Goal: Task Accomplishment & Management: Manage account settings

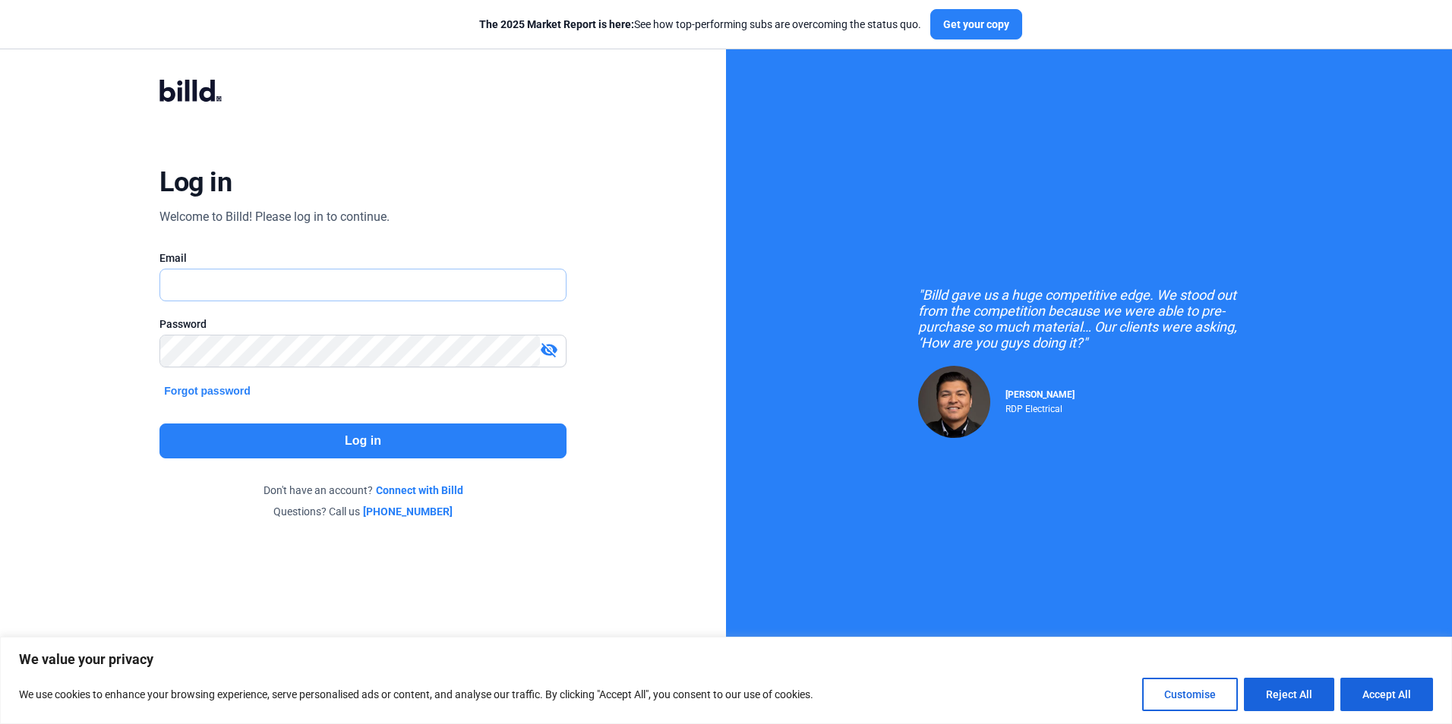
paste input "[EMAIL_ADDRESS][DOMAIN_NAME]"
type input "[EMAIL_ADDRESS][DOMAIN_NAME]"
click at [343, 438] on button "Log in" at bounding box center [362, 441] width 406 height 35
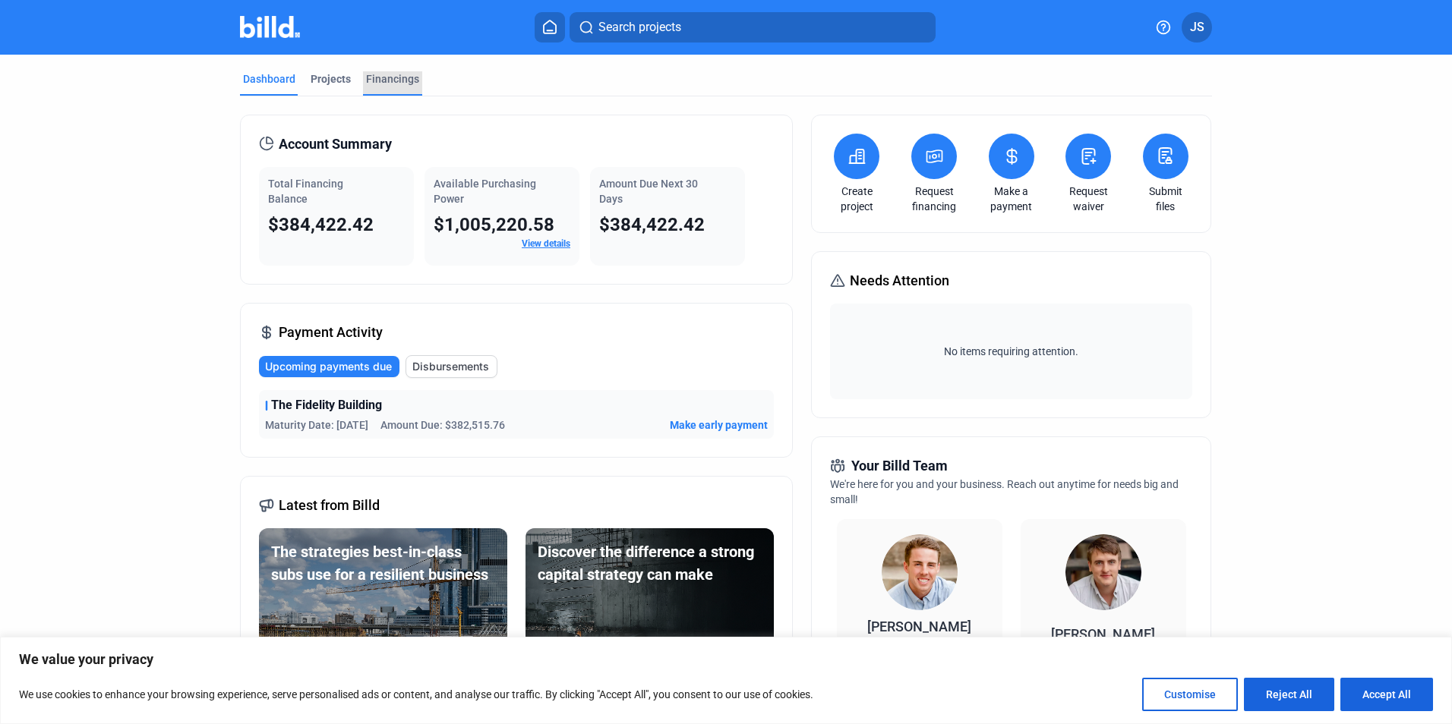
click at [399, 77] on div "Financings" at bounding box center [392, 78] width 53 height 15
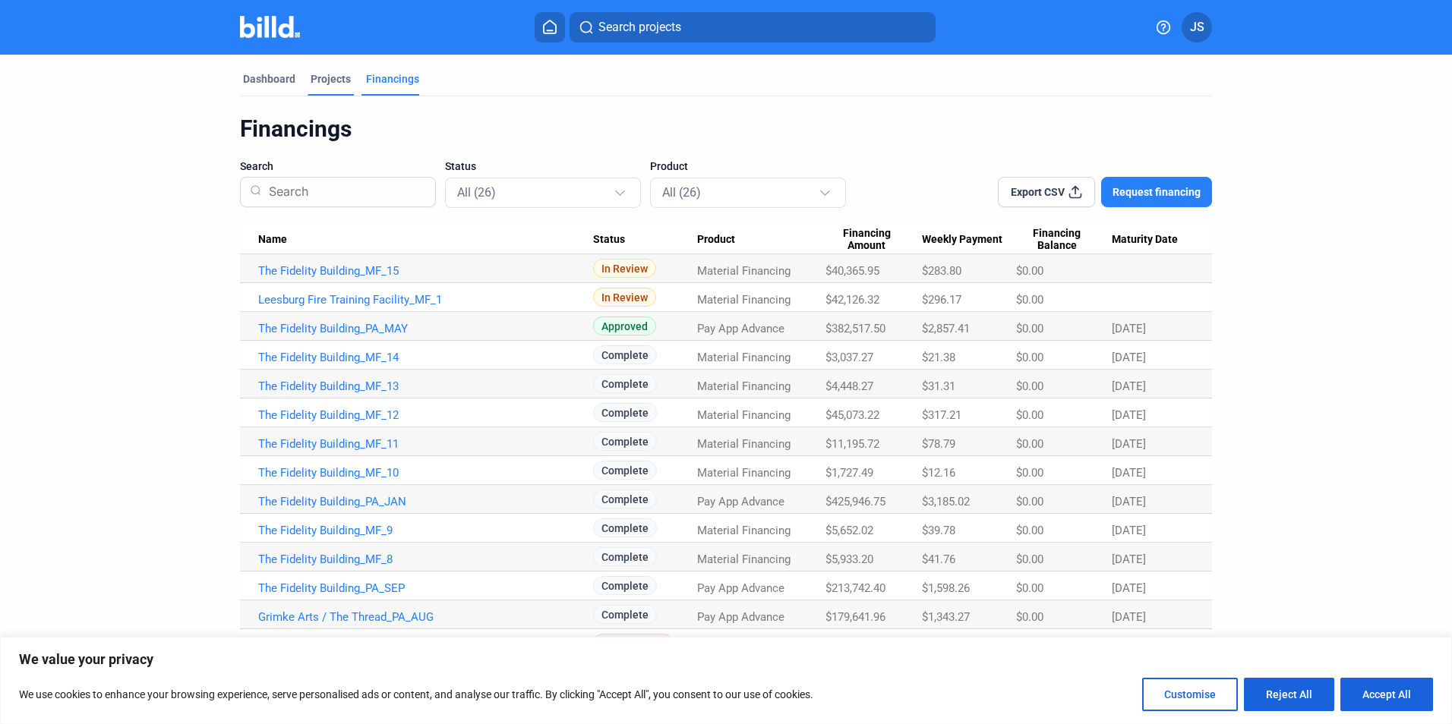
click at [333, 79] on div "Projects" at bounding box center [331, 78] width 40 height 15
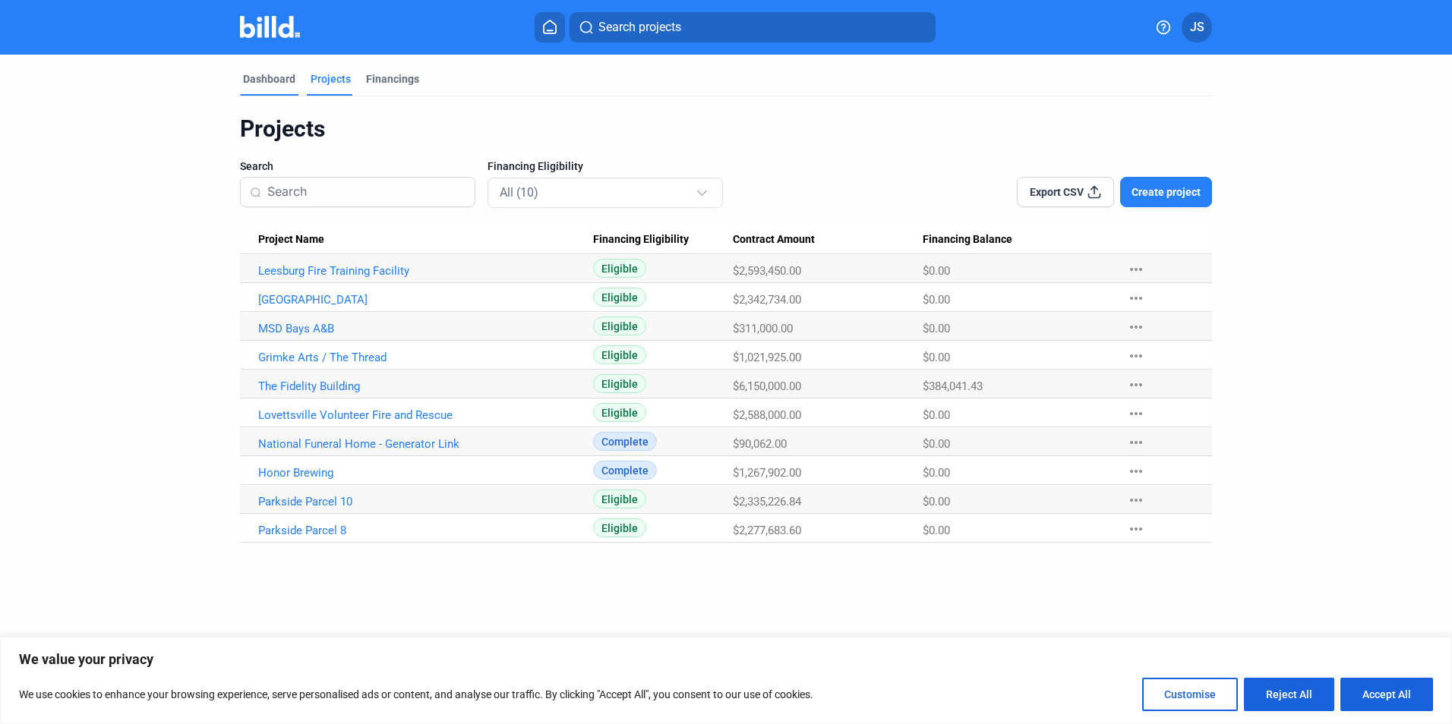
click at [260, 84] on div "Dashboard" at bounding box center [269, 78] width 52 height 15
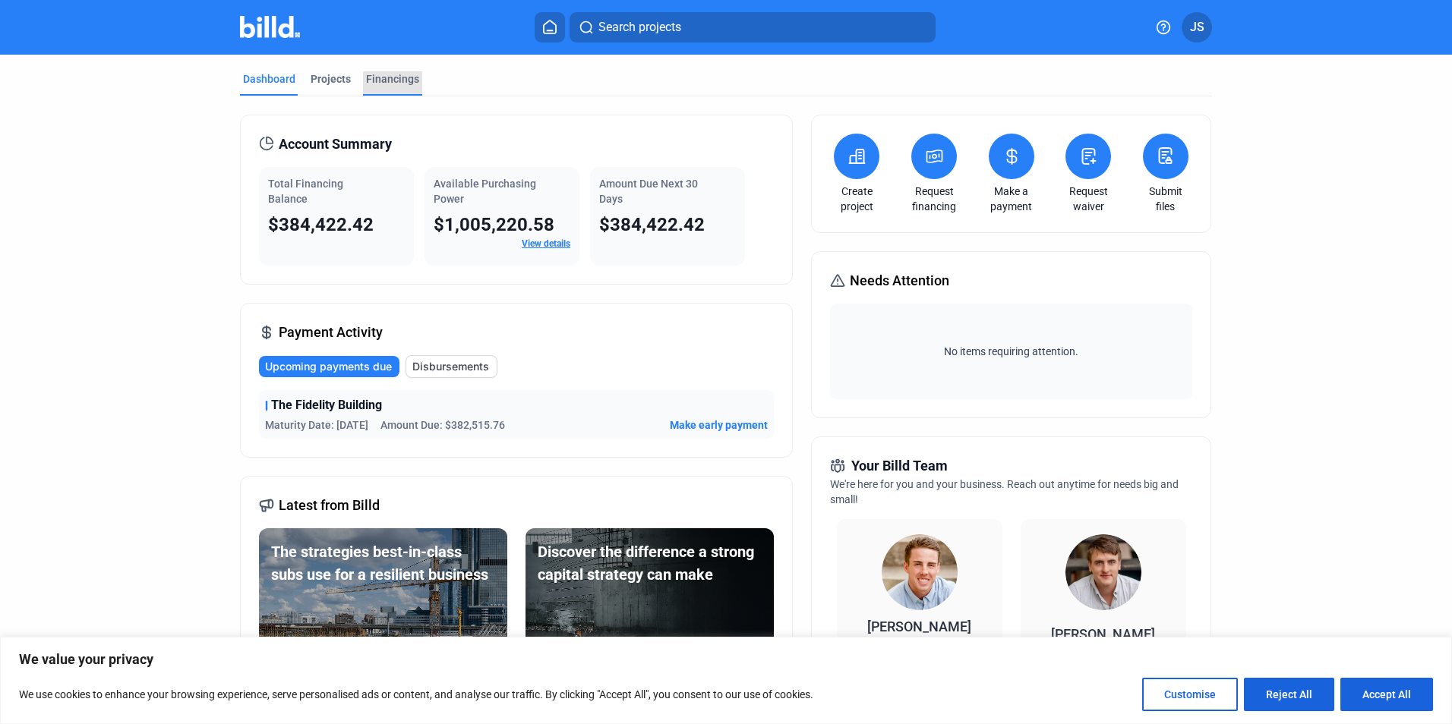
click at [394, 77] on div "Financings" at bounding box center [392, 78] width 53 height 15
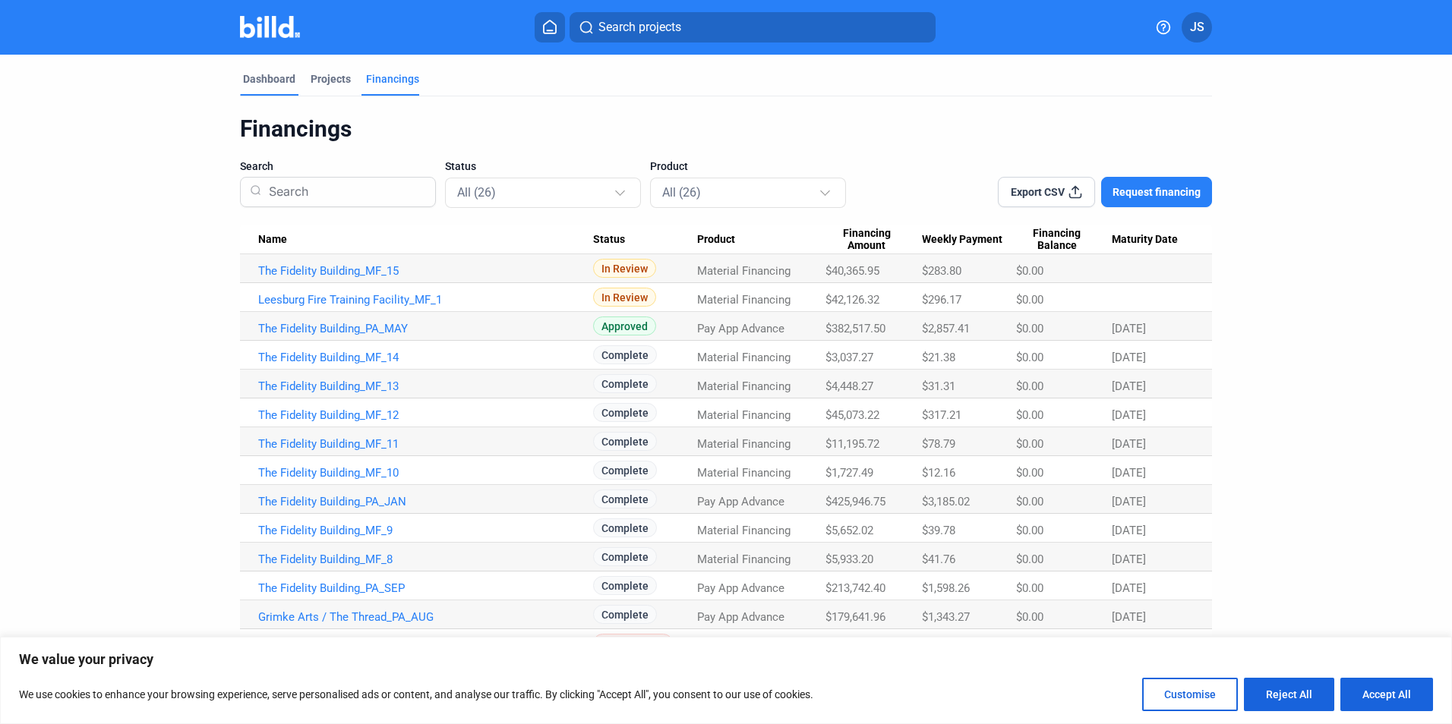
drag, startPoint x: 394, startPoint y: 77, endPoint x: 269, endPoint y: 78, distance: 125.3
click at [269, 78] on div "Dashboard" at bounding box center [269, 78] width 52 height 15
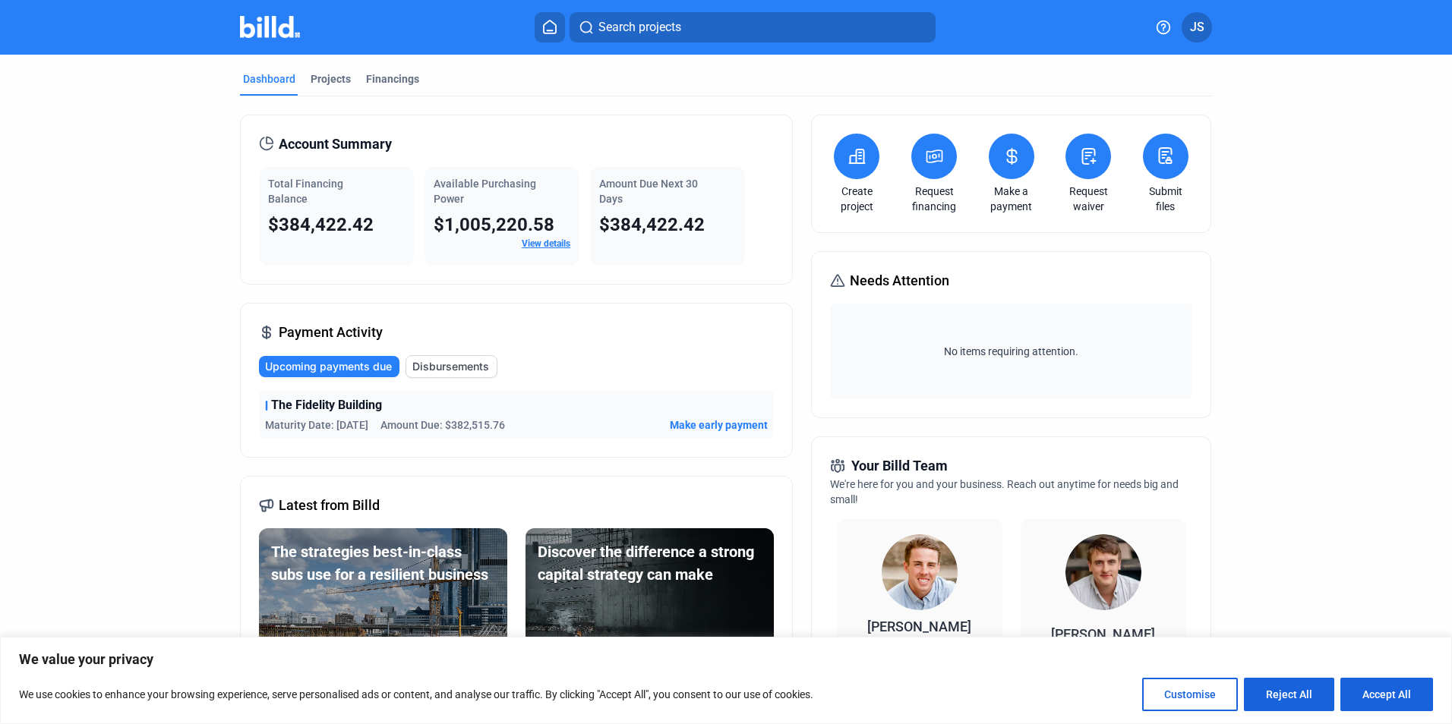
click at [329, 368] on span "Upcoming payments due" at bounding box center [328, 366] width 127 height 15
click at [458, 372] on span "Disbursements" at bounding box center [450, 366] width 77 height 15
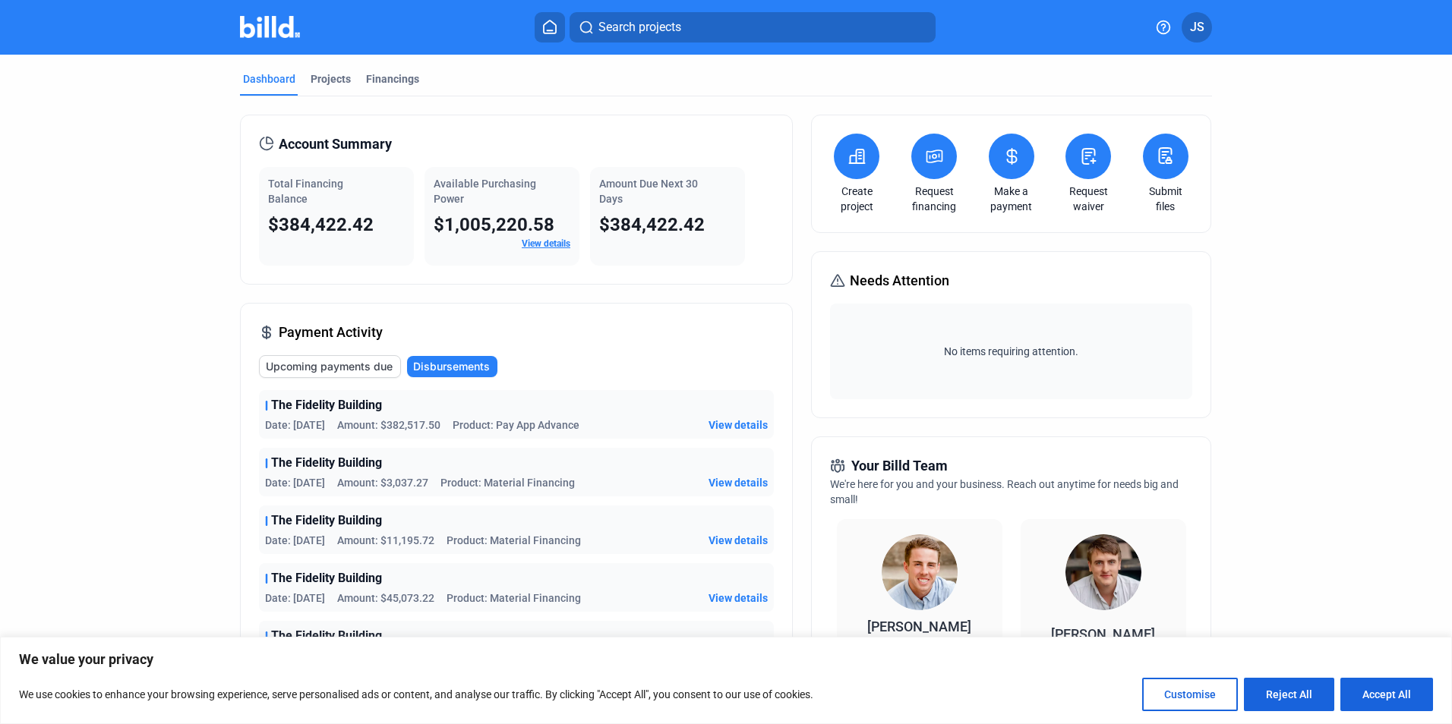
click at [733, 428] on span "View details" at bounding box center [737, 425] width 59 height 15
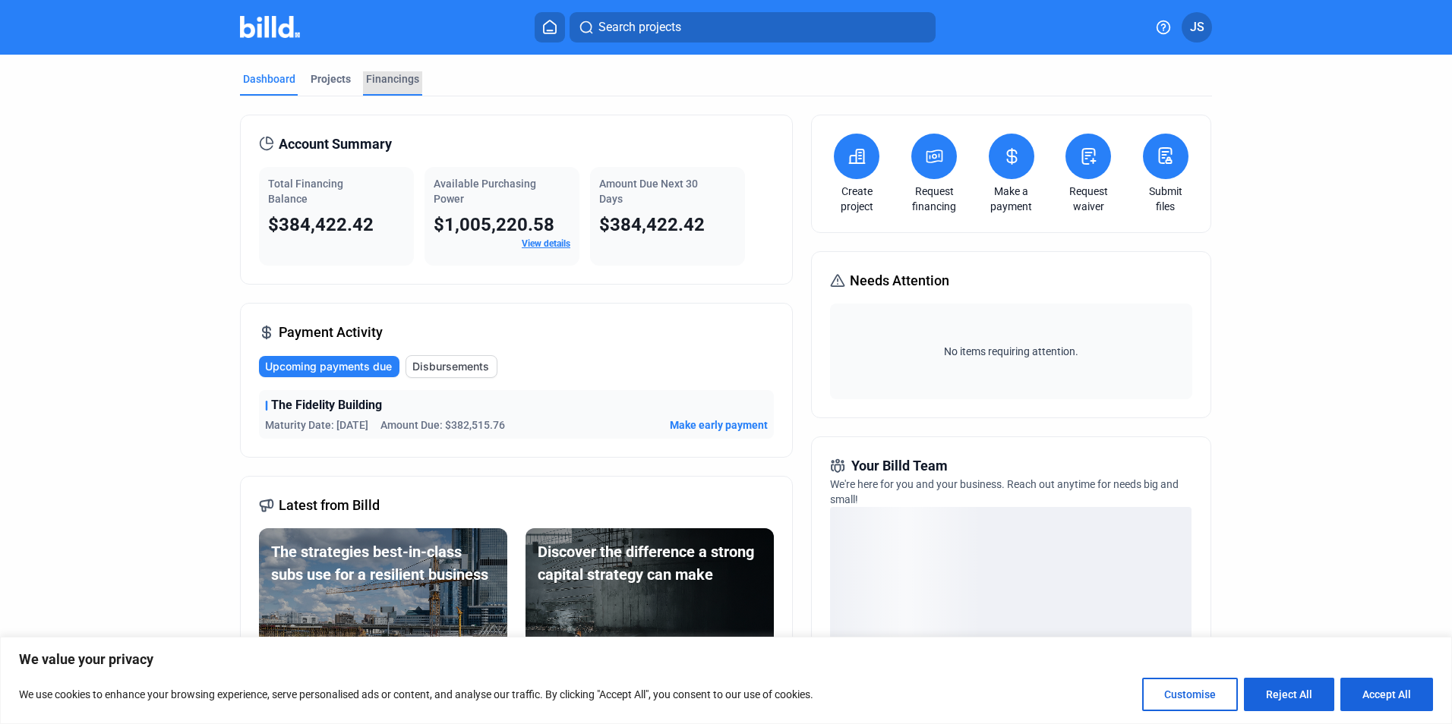
click at [386, 80] on div "Financings" at bounding box center [392, 78] width 53 height 15
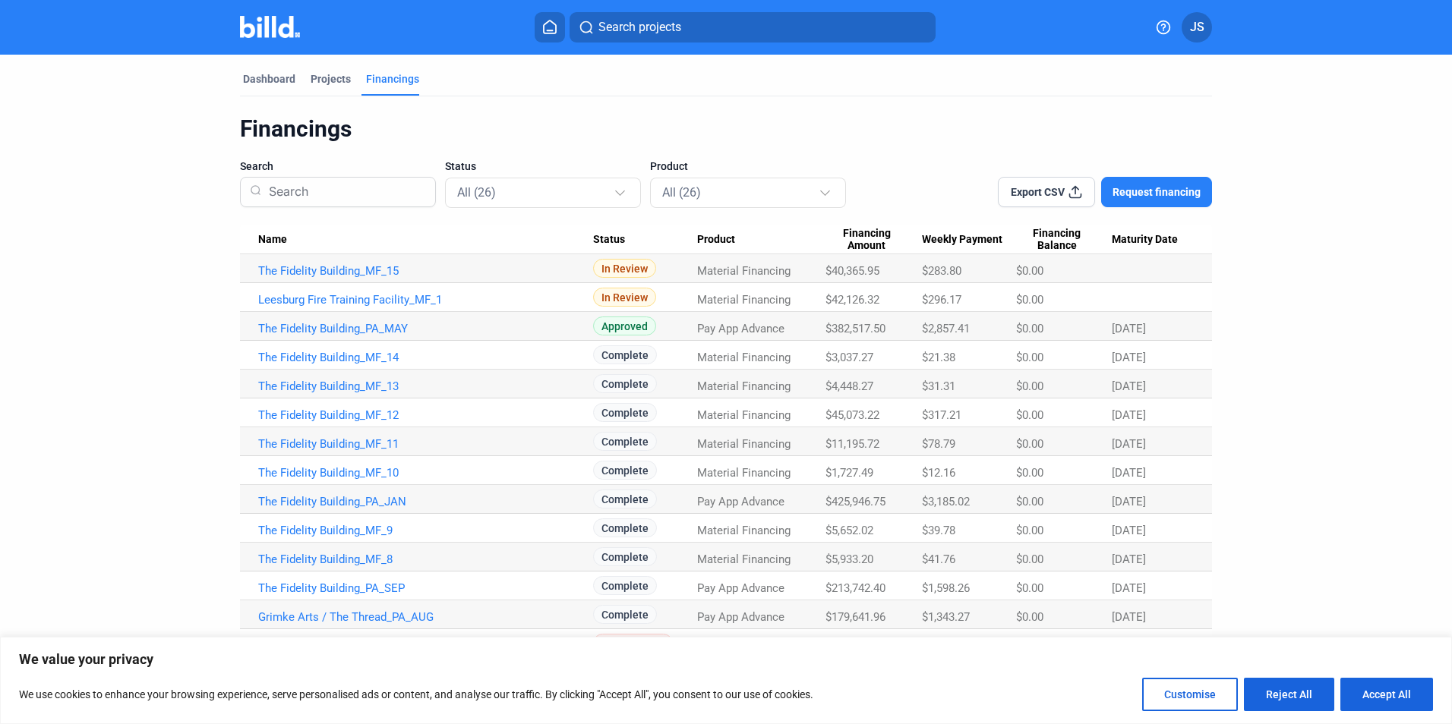
click at [1193, 29] on span "JS" at bounding box center [1197, 27] width 14 height 18
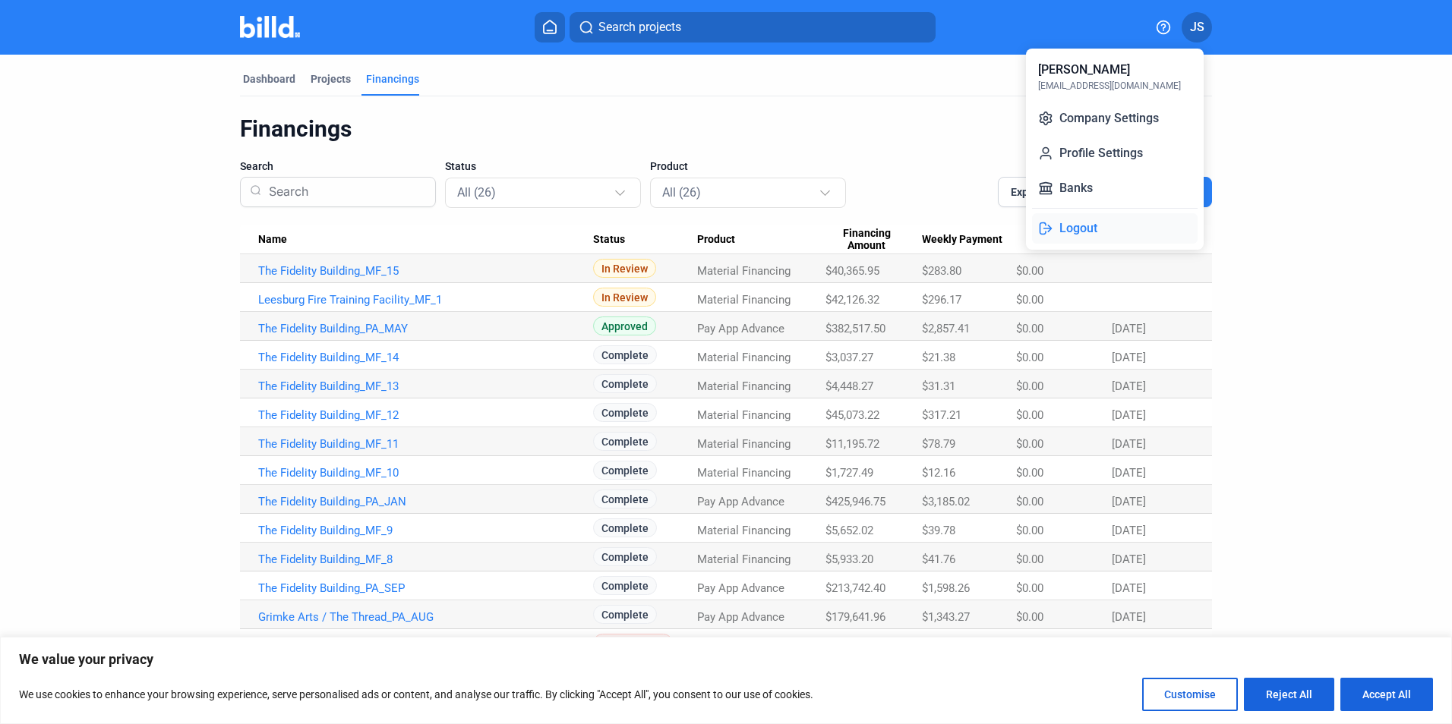
click at [1095, 226] on button "Logout" at bounding box center [1115, 228] width 166 height 30
